Goal: Information Seeking & Learning: Check status

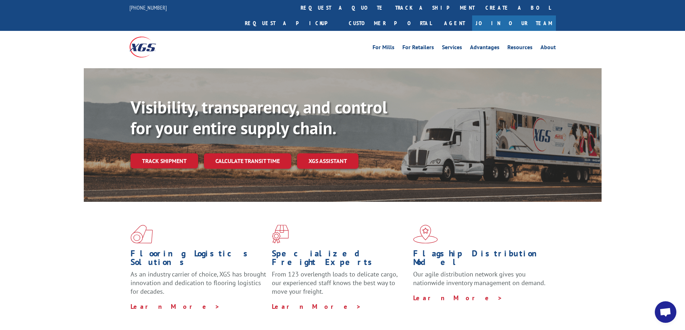
drag, startPoint x: 154, startPoint y: 144, endPoint x: 160, endPoint y: 150, distance: 8.7
click at [155, 153] on link "Track shipment" at bounding box center [164, 160] width 68 height 15
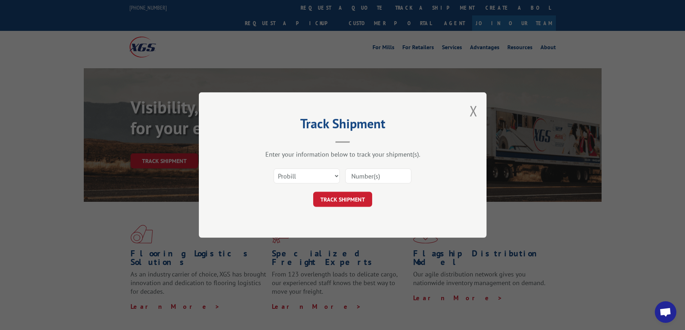
click at [367, 171] on input at bounding box center [378, 176] width 66 height 15
paste input "17607685"
type input "17607685"
click at [327, 204] on button "TRACK SHIPMENT" at bounding box center [342, 199] width 59 height 15
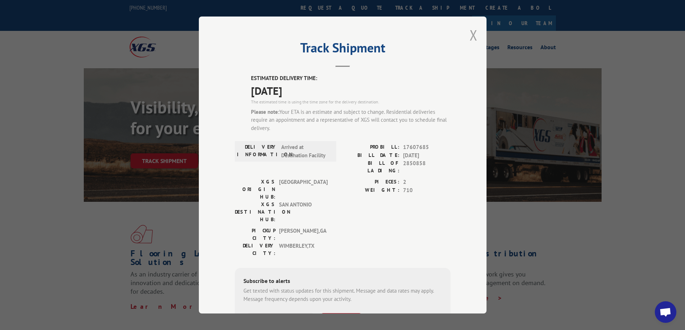
drag, startPoint x: 470, startPoint y: 36, endPoint x: 435, endPoint y: 20, distance: 38.3
click at [470, 36] on button "Close modal" at bounding box center [473, 35] width 8 height 19
